Goal: Task Accomplishment & Management: Manage account settings

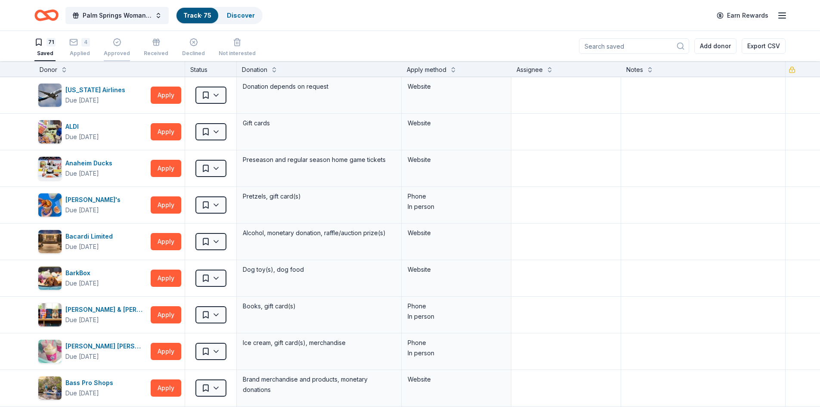
scroll to position [2067, 0]
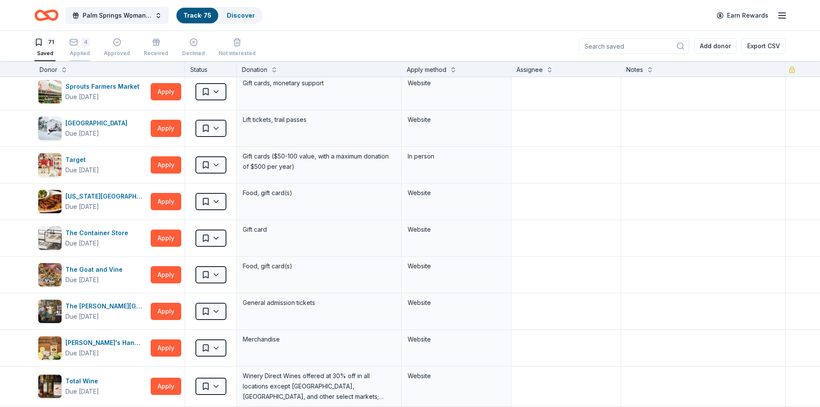
click at [75, 42] on icon "button" at bounding box center [73, 41] width 7 height 2
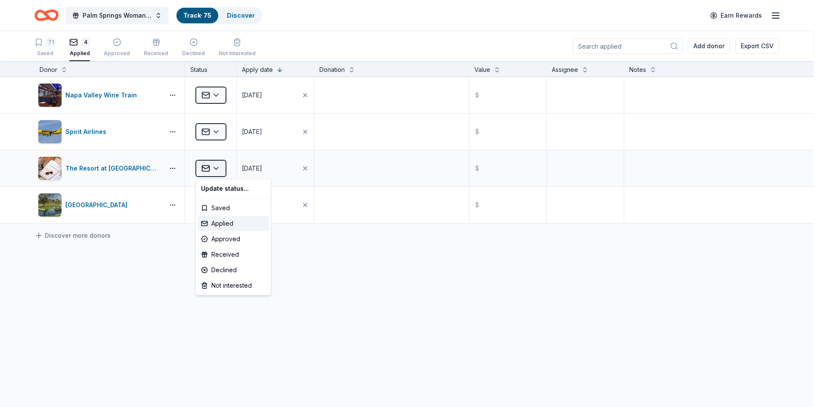
click at [217, 168] on html "Palm Springs Woman's Club Scholarship Event Track · 75 Discover Earn Rewards 71…" at bounding box center [410, 203] width 820 height 407
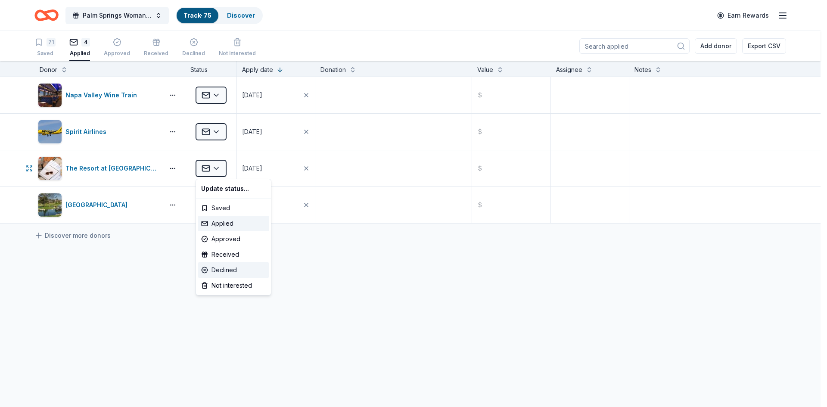
click at [223, 269] on div "Declined" at bounding box center [233, 269] width 71 height 15
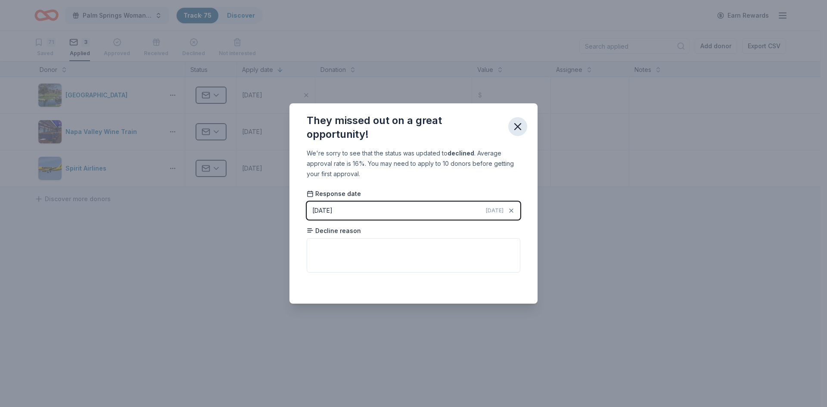
click at [521, 127] on icon "button" at bounding box center [517, 127] width 12 height 12
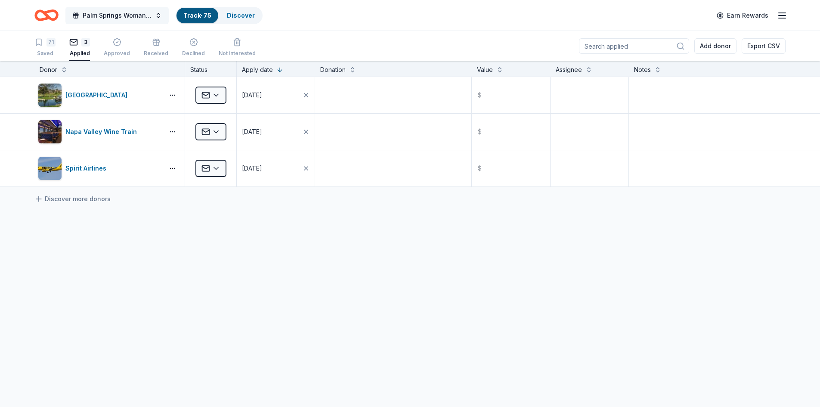
click at [116, 13] on span "Palm Springs Woman's Club Scholarship Event" at bounding box center [117, 15] width 69 height 10
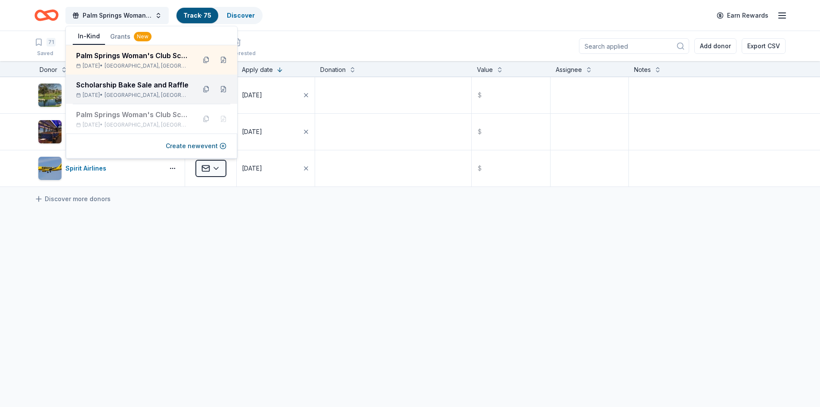
click at [119, 88] on div "Scholarship Bake Sale and Raffle" at bounding box center [132, 85] width 113 height 10
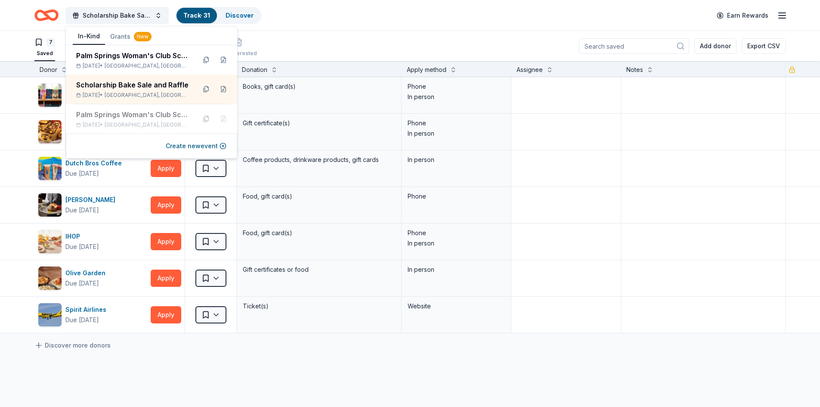
click at [316, 345] on div "Discover more donors" at bounding box center [410, 345] width 820 height 24
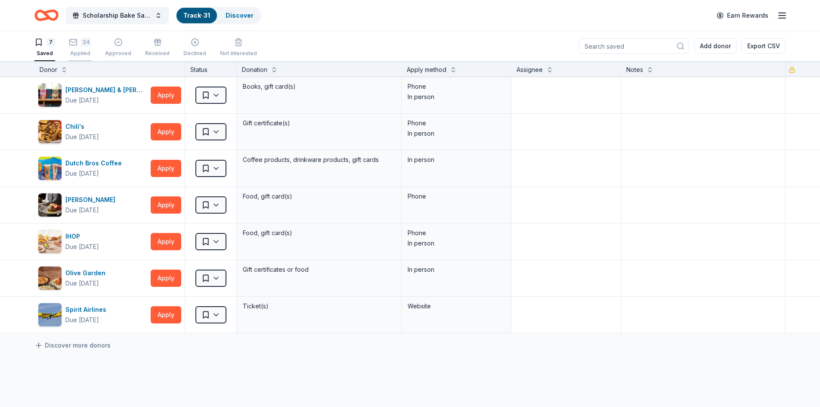
click at [74, 46] on icon "button" at bounding box center [73, 42] width 9 height 9
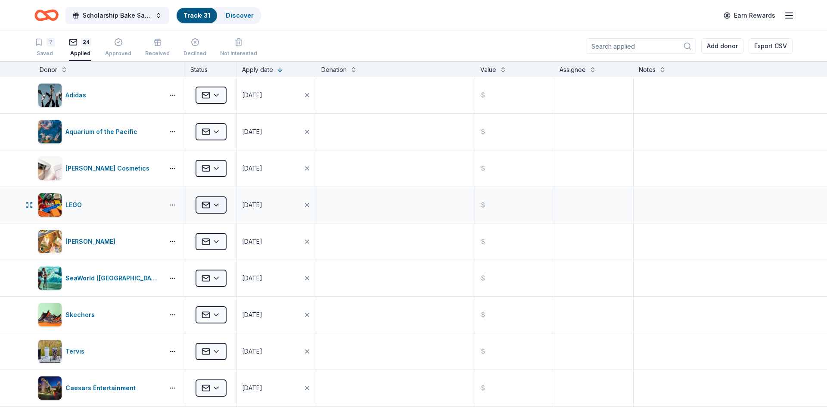
click at [214, 206] on html "Scholarship Bake Sale and Raffle Track · 31 Discover Earn Rewards 7 Saved 24 Ap…" at bounding box center [413, 203] width 827 height 407
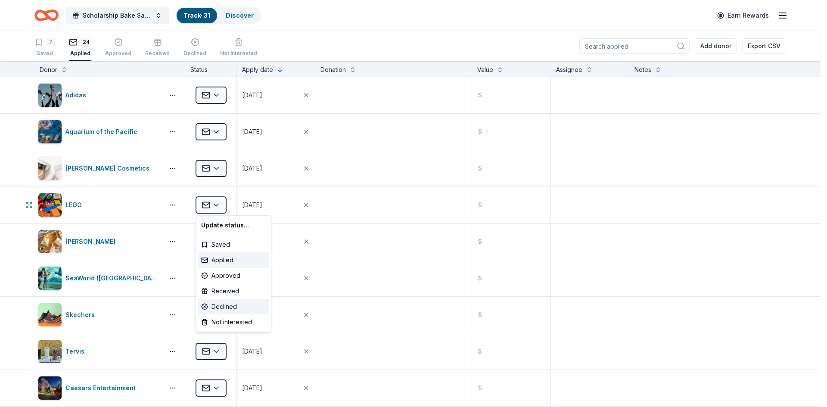
click at [217, 308] on div "Declined" at bounding box center [233, 306] width 71 height 15
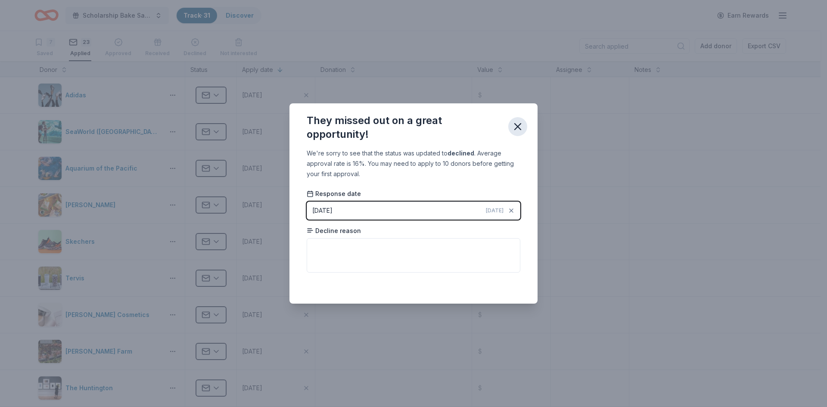
click at [522, 127] on icon "button" at bounding box center [517, 127] width 12 height 12
